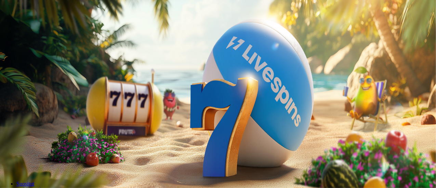
type input "*"
type input "**"
click at [36, 163] on span "Talleta ja pelaa" at bounding box center [20, 165] width 30 height 5
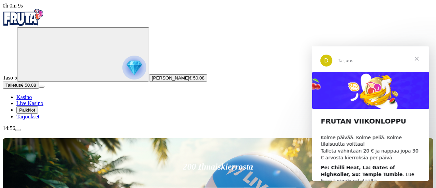
click at [416, 61] on span "Sulje" at bounding box center [416, 58] width 25 height 25
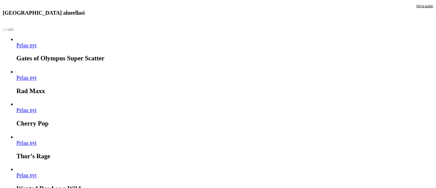
scroll to position [608, 0]
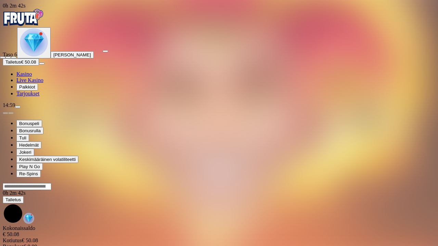
click at [3, 57] on span "close icon" at bounding box center [3, 57] width 0 height 0
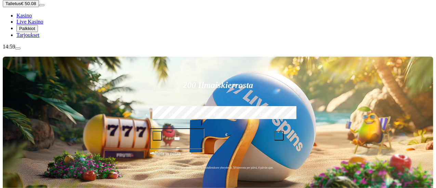
scroll to position [66, 0]
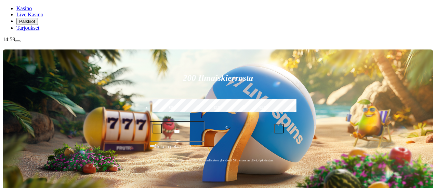
scroll to position [20, 0]
type input "*****"
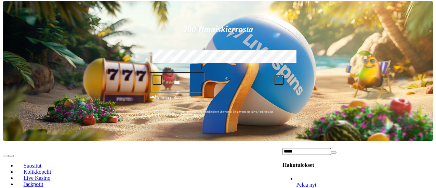
scroll to position [115, 0]
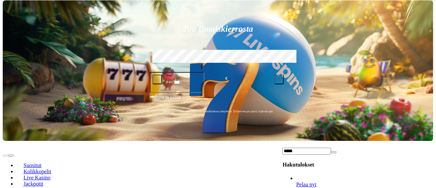
click at [352, 176] on ul "Pelaa nyt The Twisted Circus" at bounding box center [357, 189] width 151 height 26
click at [405, 148] on div "*****" at bounding box center [357, 151] width 151 height 7
click at [334, 153] on span "close icon" at bounding box center [334, 153] width 0 height 0
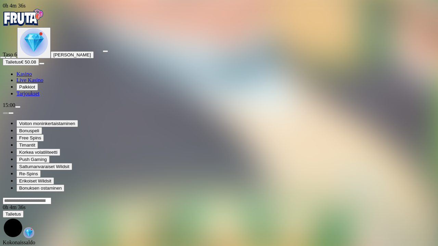
click at [3, 57] on span "close icon" at bounding box center [3, 57] width 0 height 0
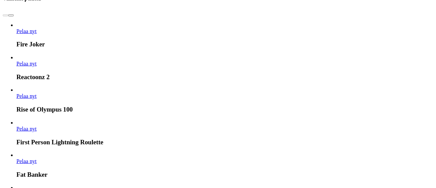
scroll to position [341, 0]
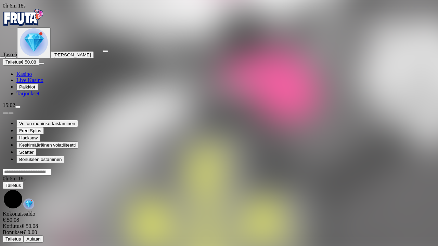
click at [424, 53] on div at bounding box center [219, 56] width 438 height 6
click at [3, 57] on span "close icon" at bounding box center [3, 57] width 0 height 0
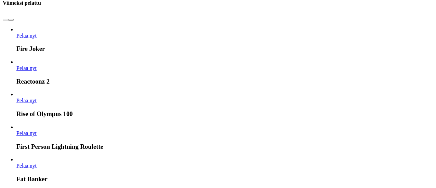
scroll to position [354, 0]
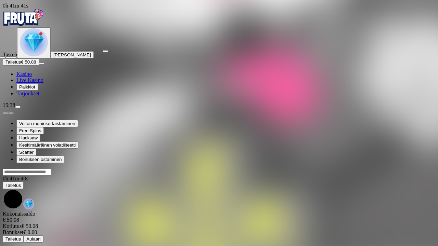
click at [3, 57] on span "close icon" at bounding box center [3, 57] width 0 height 0
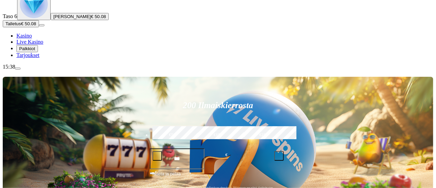
scroll to position [40, 0]
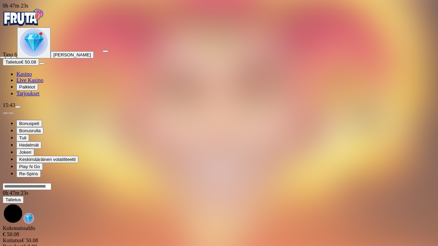
click at [3, 57] on span "close icon" at bounding box center [3, 57] width 0 height 0
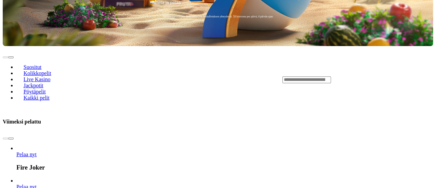
scroll to position [212, 0]
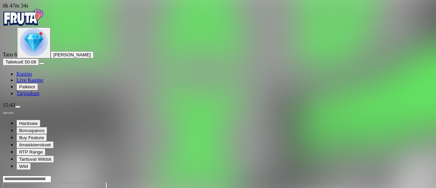
scroll to position [15, 0]
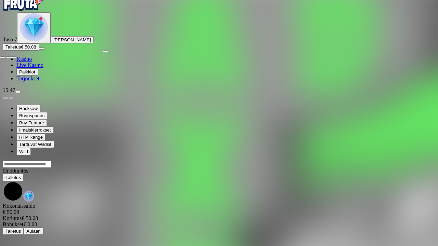
click at [3, 57] on span "close icon" at bounding box center [3, 57] width 0 height 0
click at [14, 57] on span "fullscreen-exit icon" at bounding box center [14, 57] width 0 height 0
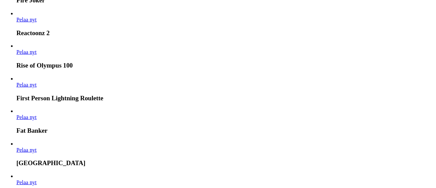
scroll to position [374, 0]
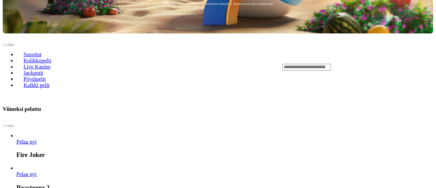
scroll to position [338, 0]
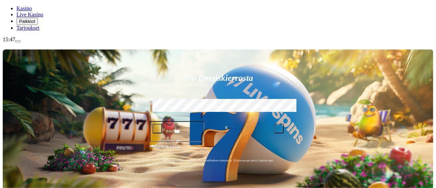
type input "*****"
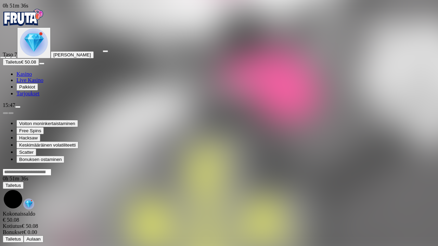
click at [3, 57] on span "close icon" at bounding box center [3, 57] width 0 height 0
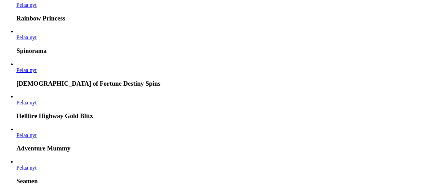
scroll to position [1255, 0]
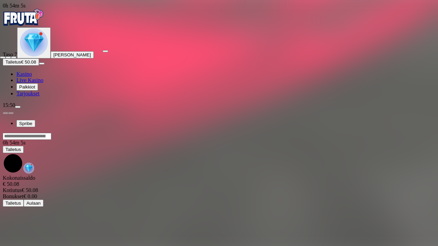
click at [3, 57] on span "close icon" at bounding box center [3, 57] width 0 height 0
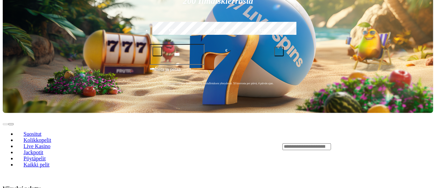
scroll to position [143, 0]
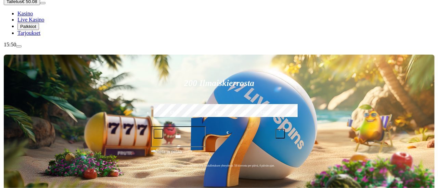
scroll to position [61, 0]
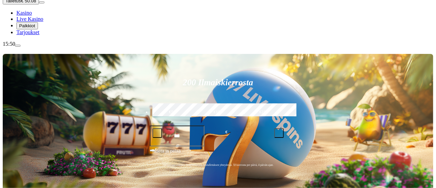
click at [18, 46] on span "menu icon" at bounding box center [18, 46] width 0 height 0
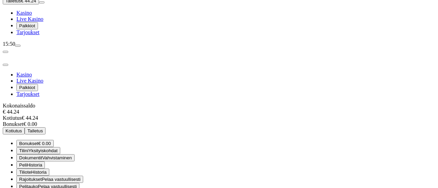
click at [5, 65] on span "close icon" at bounding box center [5, 65] width 0 height 0
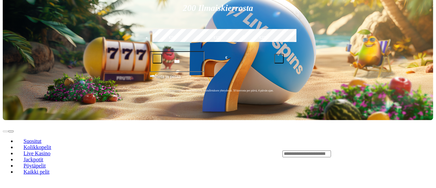
scroll to position [136, 0]
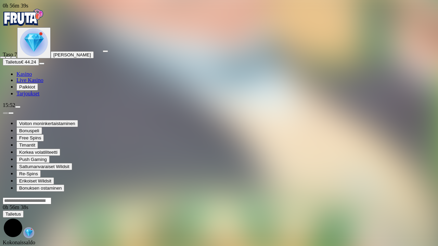
click at [3, 57] on span "close icon" at bounding box center [3, 57] width 0 height 0
click at [108, 50] on button "button" at bounding box center [105, 51] width 5 height 2
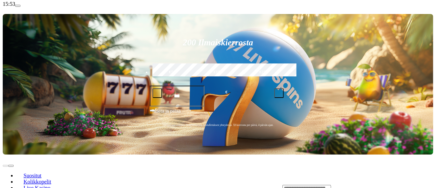
scroll to position [102, 0]
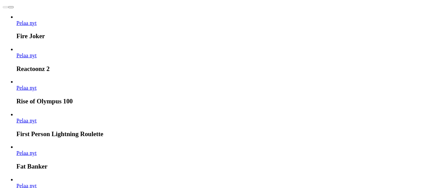
scroll to position [388, 0]
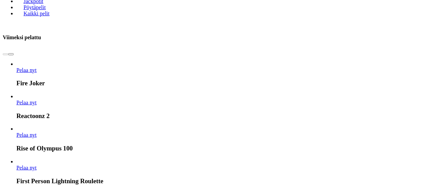
scroll to position [295, 0]
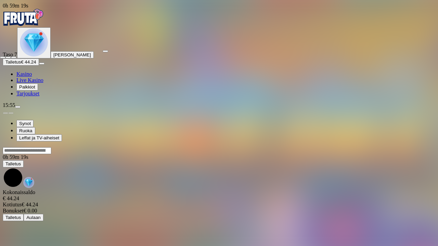
click at [3, 57] on span "close icon" at bounding box center [3, 57] width 0 height 0
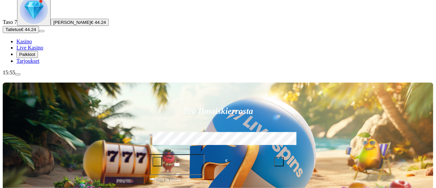
scroll to position [33, 0]
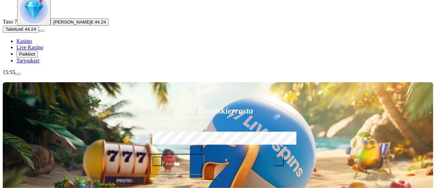
type input "****"
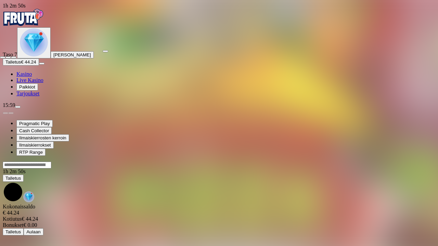
click at [3, 57] on span "close icon" at bounding box center [3, 57] width 0 height 0
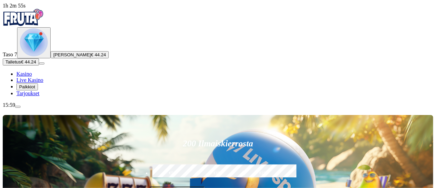
click at [43, 56] on img "Primary" at bounding box center [34, 42] width 28 height 28
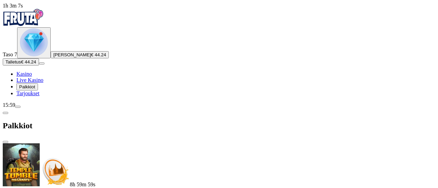
scroll to position [196, 0]
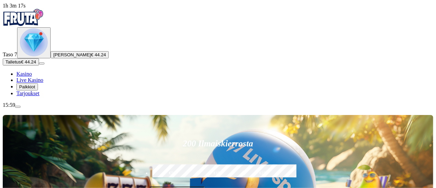
click at [39, 56] on img "Primary" at bounding box center [34, 42] width 28 height 28
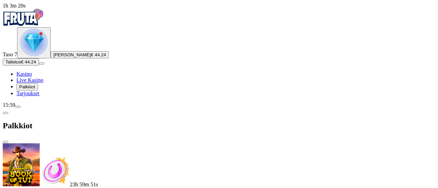
scroll to position [235, 0]
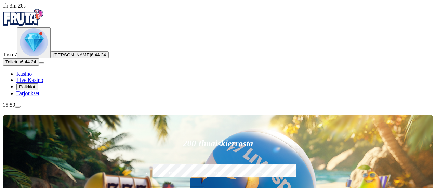
click at [36, 56] on img "Primary" at bounding box center [34, 42] width 28 height 28
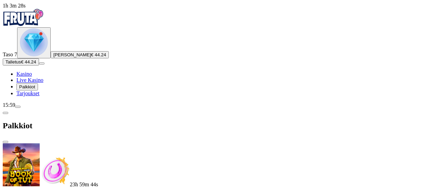
scroll to position [329, 0]
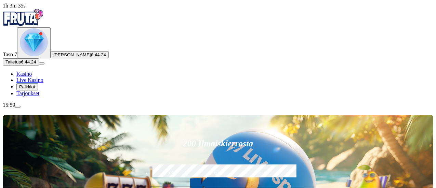
click at [47, 56] on img "Primary" at bounding box center [34, 42] width 28 height 28
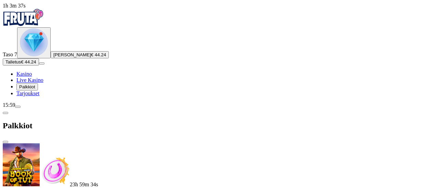
scroll to position [341, 0]
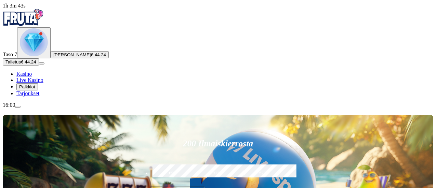
click at [48, 56] on img "Primary" at bounding box center [34, 42] width 28 height 28
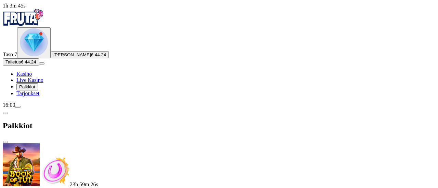
scroll to position [398, 0]
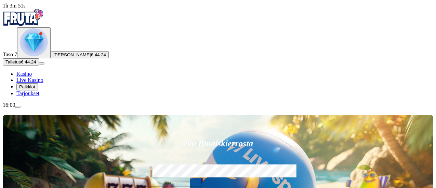
click at [55, 58] on div "Taso 7 Rasmus Christian Laaksonen € 44.24" at bounding box center [218, 42] width 431 height 31
click at [48, 56] on img "Primary" at bounding box center [34, 42] width 28 height 28
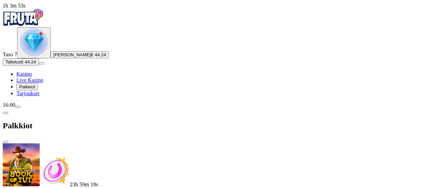
scroll to position [449, 0]
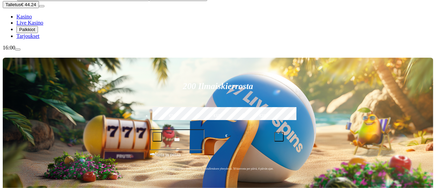
scroll to position [92, 0]
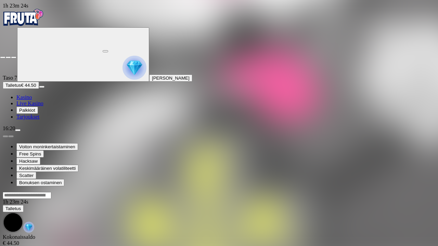
click at [3, 57] on span "close icon" at bounding box center [3, 57] width 0 height 0
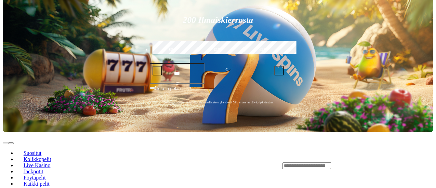
scroll to position [148, 0]
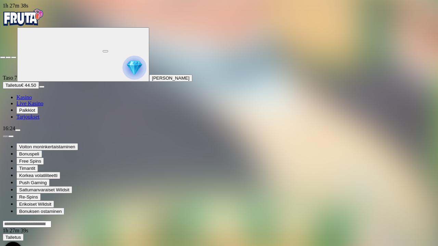
click at [3, 57] on span "close icon" at bounding box center [3, 57] width 0 height 0
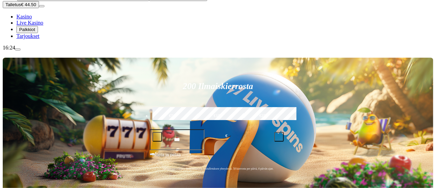
scroll to position [122, 0]
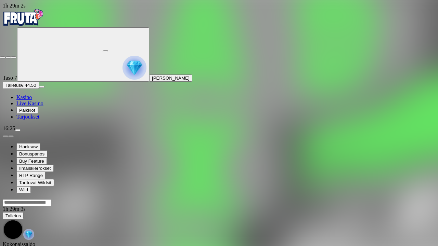
click at [3, 57] on span "close icon" at bounding box center [3, 57] width 0 height 0
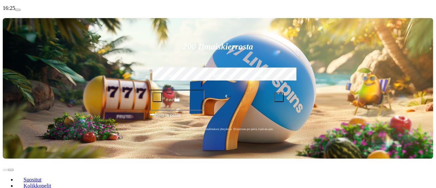
scroll to position [123, 0]
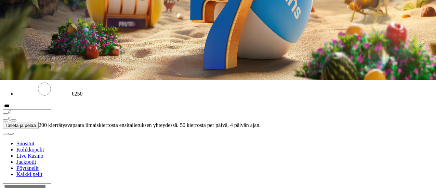
scroll to position [111, 0]
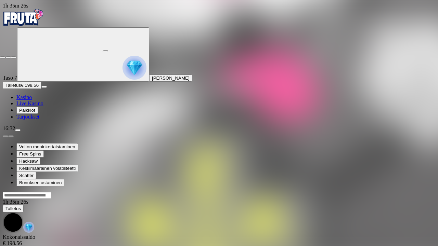
click at [3, 57] on span "close icon" at bounding box center [3, 57] width 0 height 0
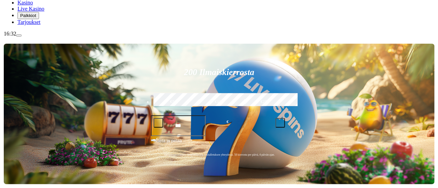
scroll to position [94, 0]
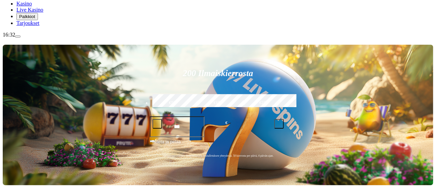
click at [18, 37] on span "menu icon" at bounding box center [18, 37] width 0 height 0
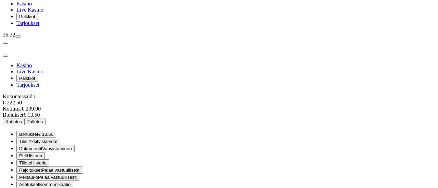
click at [25, 118] on button "Kotiutus" at bounding box center [14, 121] width 22 height 7
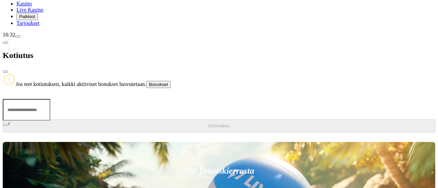
click at [50, 99] on input "number" at bounding box center [27, 110] width 48 height 22
click at [5, 43] on span "chevron-left icon" at bounding box center [5, 43] width 0 height 0
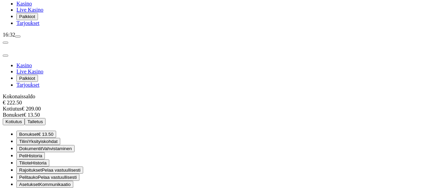
click at [22, 119] on span "Kotiutus" at bounding box center [13, 121] width 16 height 5
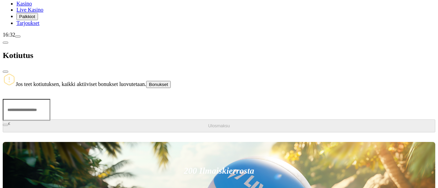
click at [5, 43] on span "chevron-left icon" at bounding box center [5, 43] width 0 height 0
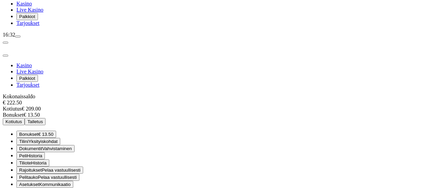
click at [38, 132] on span "Bonukset" at bounding box center [28, 134] width 19 height 5
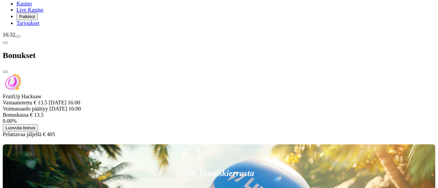
click at [5, 43] on span "chevron-left icon" at bounding box center [5, 43] width 0 height 0
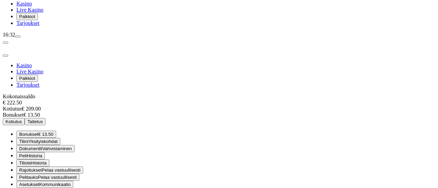
click at [18, 37] on span "menu icon" at bounding box center [18, 37] width 0 height 0
click at [47, 38] on div "16:32" at bounding box center [219, 35] width 432 height 6
click at [5, 56] on span "close icon" at bounding box center [5, 56] width 0 height 0
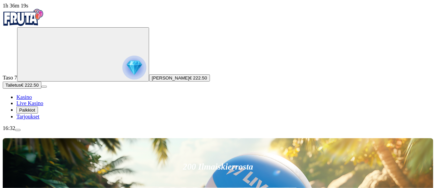
click at [28, 9] on span "1h 36m 19s" at bounding box center [16, 6] width 26 height 6
click at [122, 67] on img "Primary" at bounding box center [134, 68] width 24 height 24
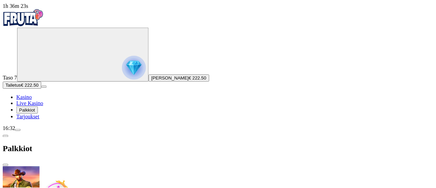
scroll to position [8, 0]
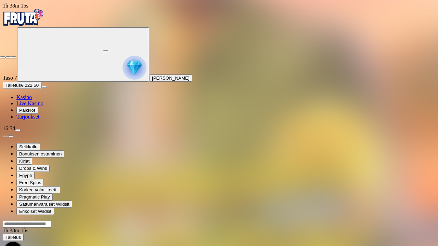
click at [3, 57] on span "close icon" at bounding box center [3, 57] width 0 height 0
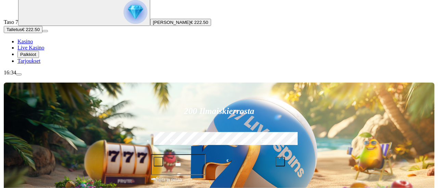
scroll to position [55, 0]
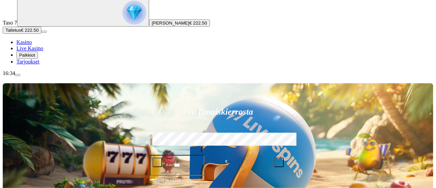
click at [21, 76] on button "menu" at bounding box center [17, 75] width 5 height 2
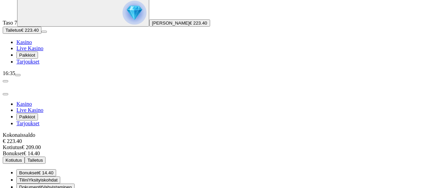
click at [53, 171] on span "€ 14.40" at bounding box center [45, 173] width 15 height 5
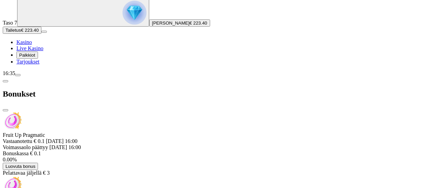
scroll to position [8, 0]
drag, startPoint x: 126, startPoint y: 173, endPoint x: 135, endPoint y: 172, distance: 9.6
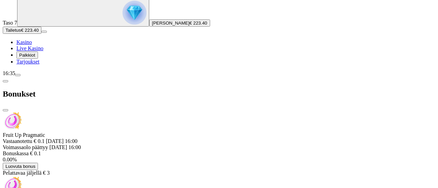
click at [5, 81] on span "chevron-left icon" at bounding box center [5, 81] width 0 height 0
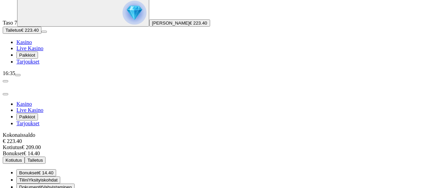
click at [22, 158] on span "Kotiutus" at bounding box center [13, 160] width 16 height 5
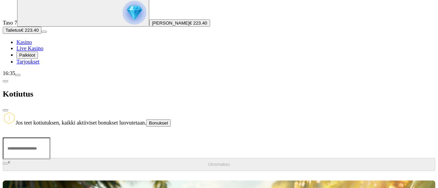
click at [50, 138] on input "number" at bounding box center [27, 149] width 48 height 22
type input "***"
click at [208, 162] on span "Ulosmaksu" at bounding box center [219, 164] width 22 height 5
click at [5, 110] on span "close icon" at bounding box center [5, 110] width 0 height 0
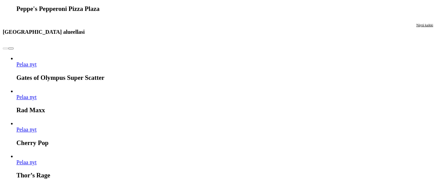
scroll to position [719, 0]
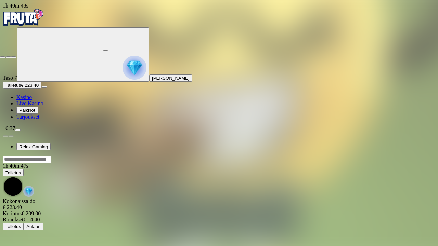
click at [3, 57] on span "close icon" at bounding box center [3, 57] width 0 height 0
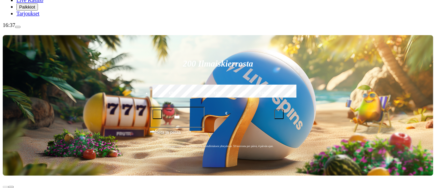
scroll to position [103, 0]
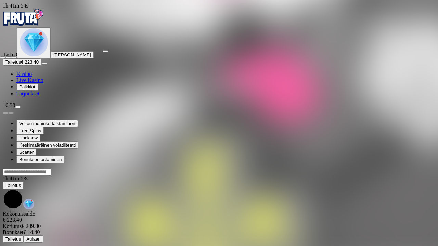
click at [3, 57] on span "close icon" at bounding box center [3, 57] width 0 height 0
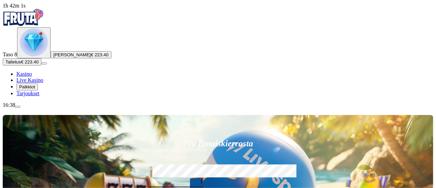
click at [34, 56] on img "Primary" at bounding box center [34, 42] width 28 height 28
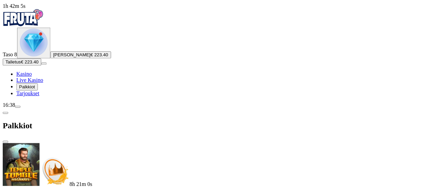
scroll to position [169, 0]
click at [5, 142] on span "close icon" at bounding box center [5, 142] width 0 height 0
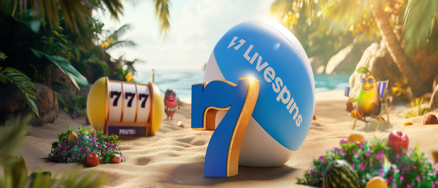
type input "*"
type input "**"
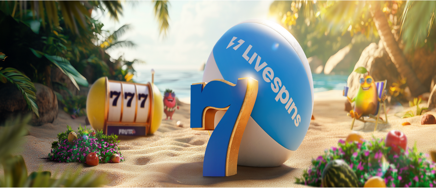
scroll to position [0, 0]
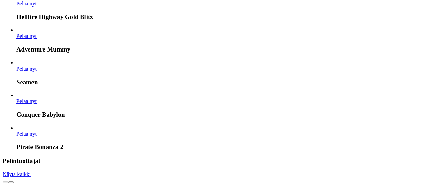
scroll to position [1368, 0]
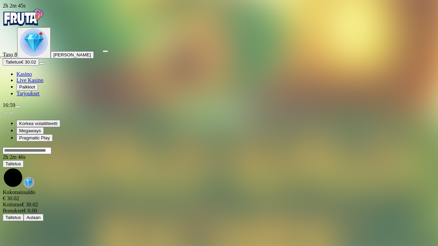
click at [3, 57] on span "close icon" at bounding box center [3, 57] width 0 height 0
drag, startPoint x: 430, startPoint y: 5, endPoint x: 430, endPoint y: -36, distance: 41.4
click at [430, 0] on html "2h 2m 46s Taso 8 Rasmus Christian Laaksonen Talletus € 30.02 Kasino Live Kasino…" at bounding box center [219, 112] width 438 height 224
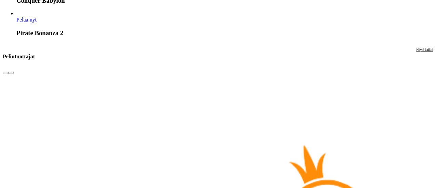
scroll to position [1461, 0]
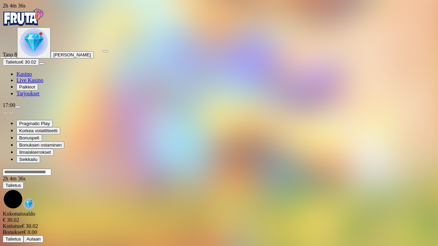
click at [3, 57] on span "close icon" at bounding box center [3, 57] width 0 height 0
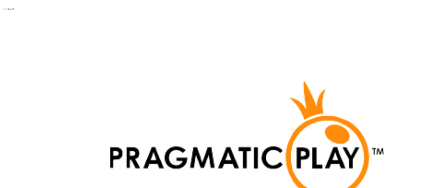
scroll to position [1527, 0]
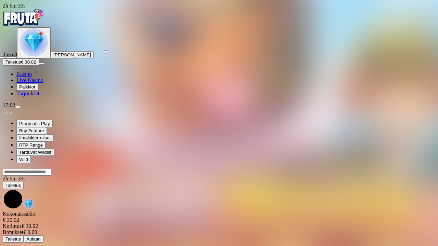
click at [3, 57] on span "close icon" at bounding box center [3, 57] width 0 height 0
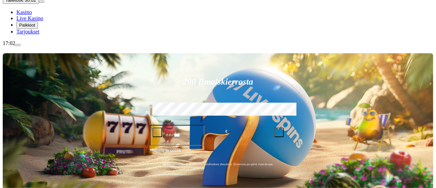
scroll to position [62, 0]
